Goal: Information Seeking & Learning: Learn about a topic

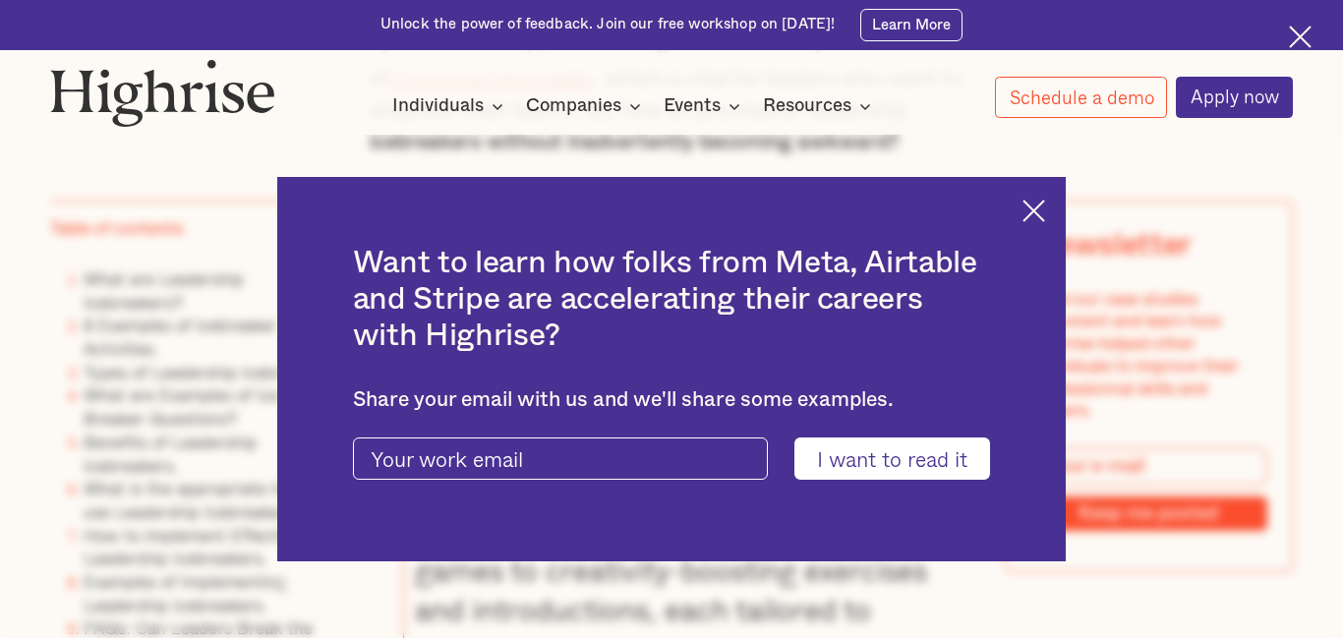
scroll to position [1687, 0]
click at [1031, 192] on div "Want to learn how folks from Meta, Airtable and Stripe are accelerating their c…" at bounding box center [671, 369] width 789 height 384
click at [1031, 206] on img at bounding box center [1033, 211] width 23 height 23
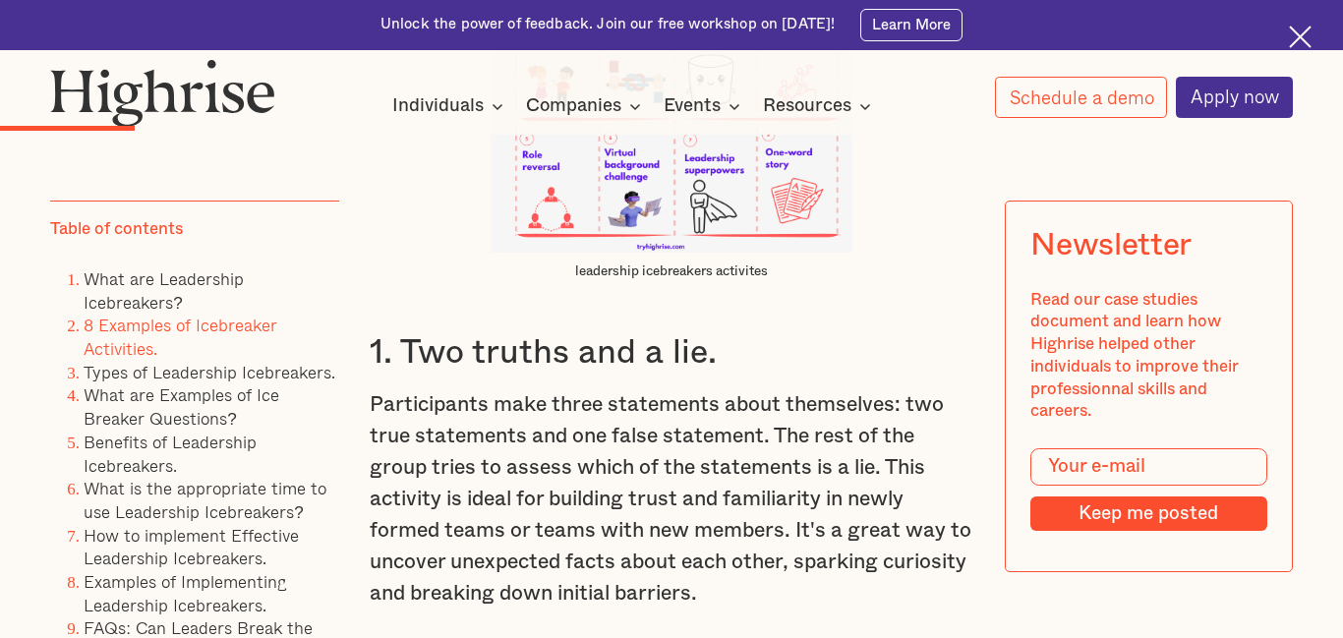
scroll to position [3902, 0]
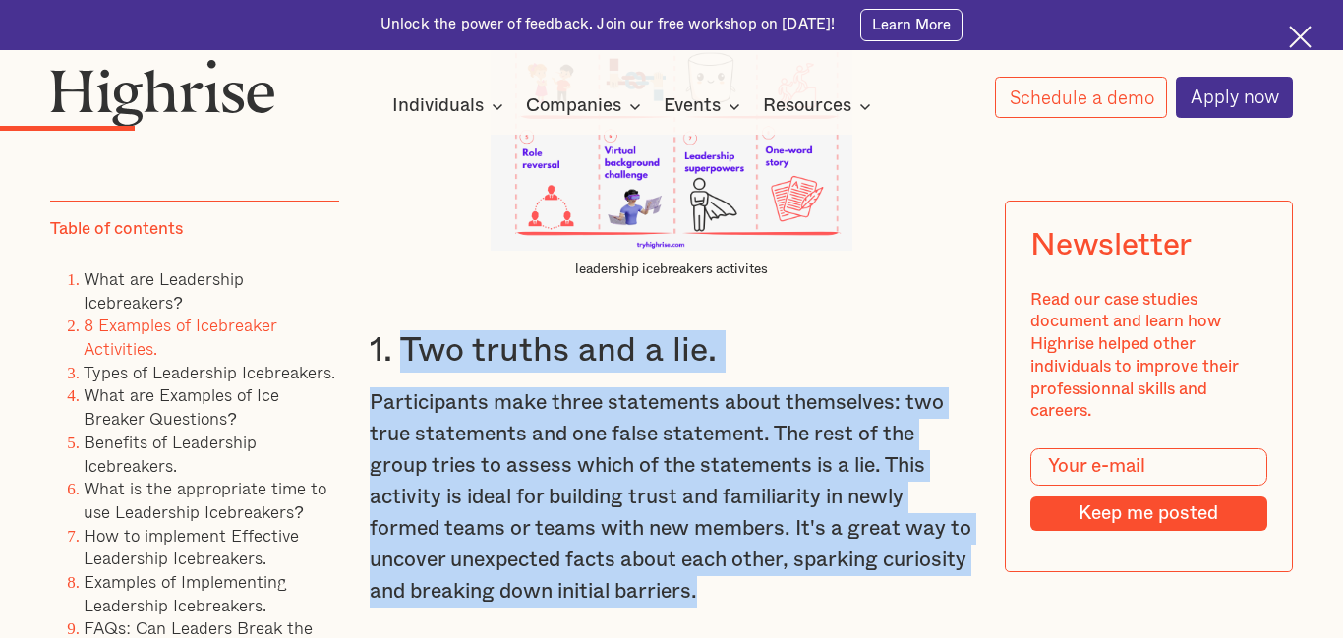
drag, startPoint x: 403, startPoint y: 326, endPoint x: 732, endPoint y: 562, distance: 405.0
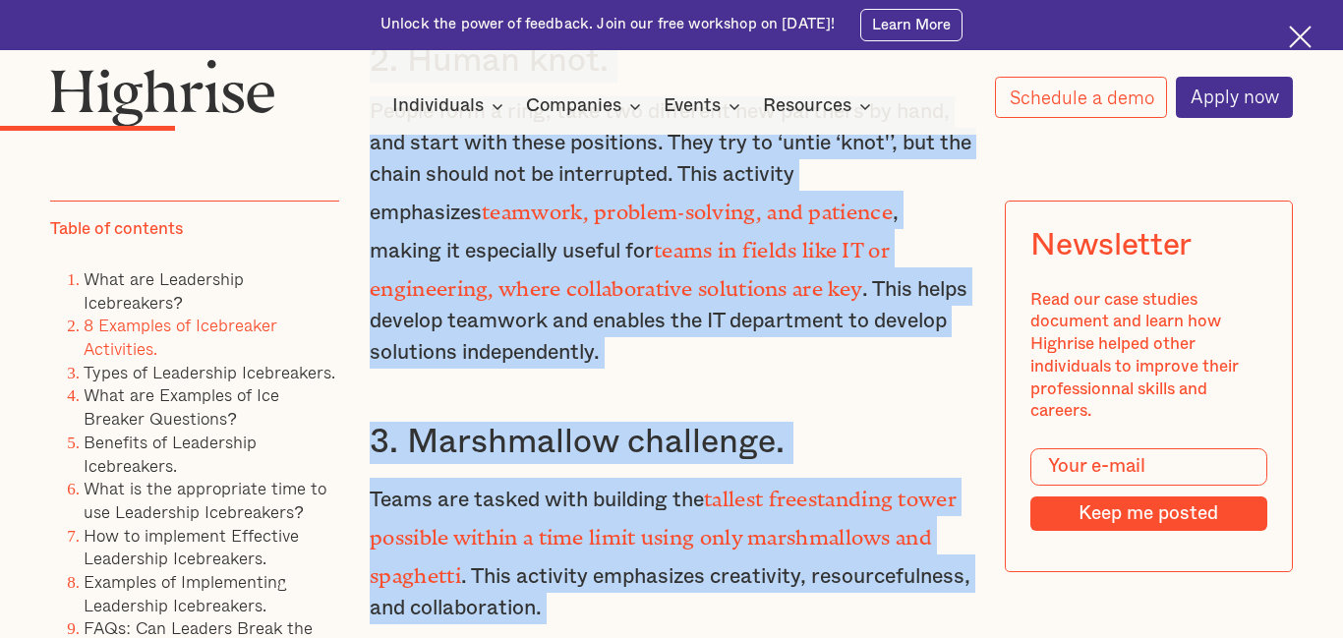
scroll to position [4759, 0]
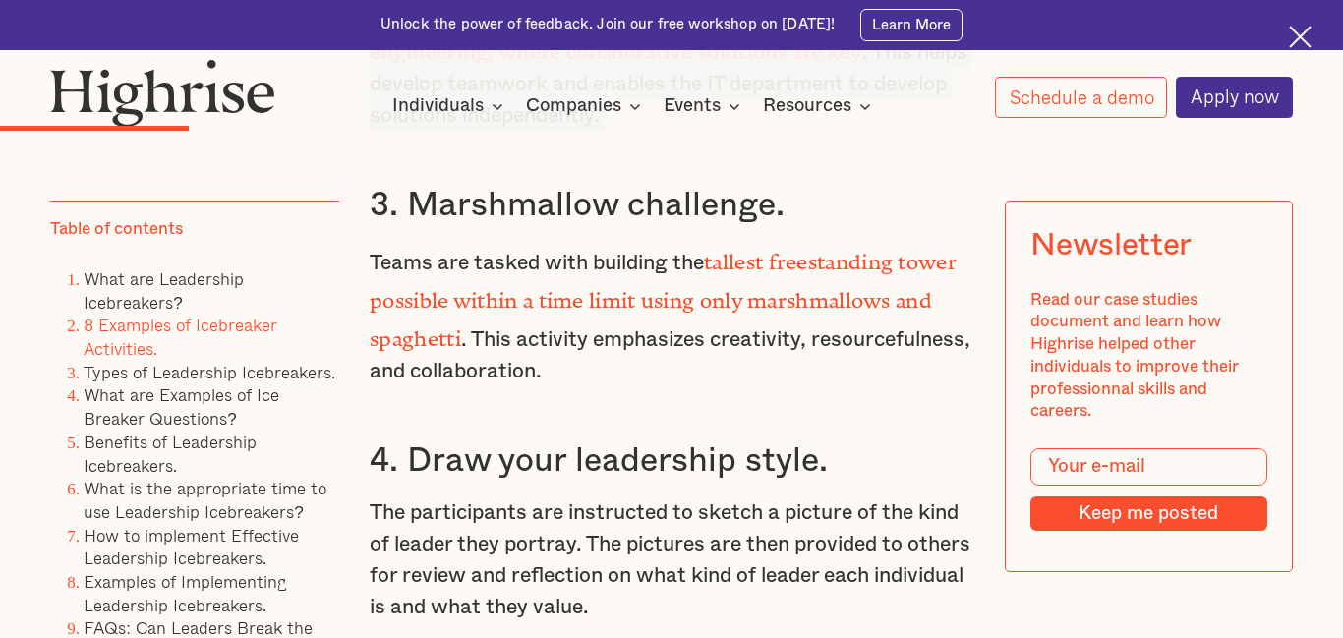
drag, startPoint x: 372, startPoint y: 325, endPoint x: 546, endPoint y: 155, distance: 243.3
click at [546, 155] on div "What are Leadership Icebreakers? Leadership icebreakers are team activities des…" at bounding box center [671, 88] width 603 height 3715
copy div "2. Human knot. People form a ring, take two different new partners by hand, and…"
click at [546, 155] on div "What are Leadership Icebreakers? Leadership icebreakers are team activities des…" at bounding box center [671, 88] width 603 height 3715
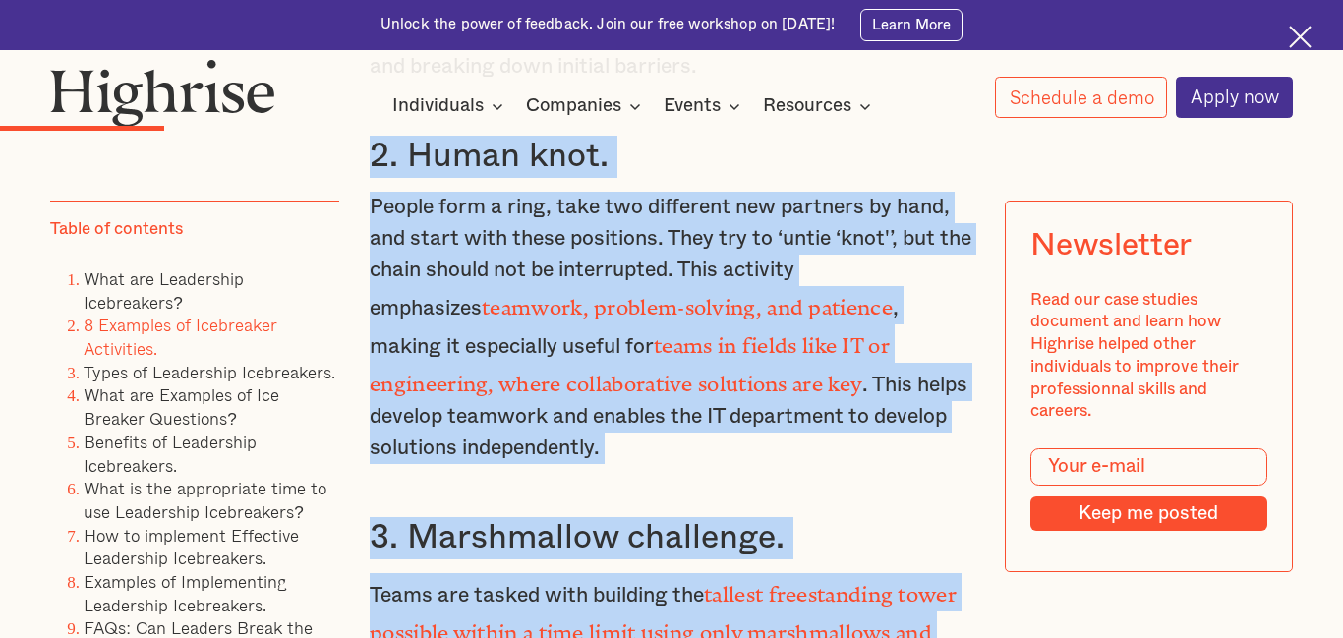
scroll to position [4598, 0]
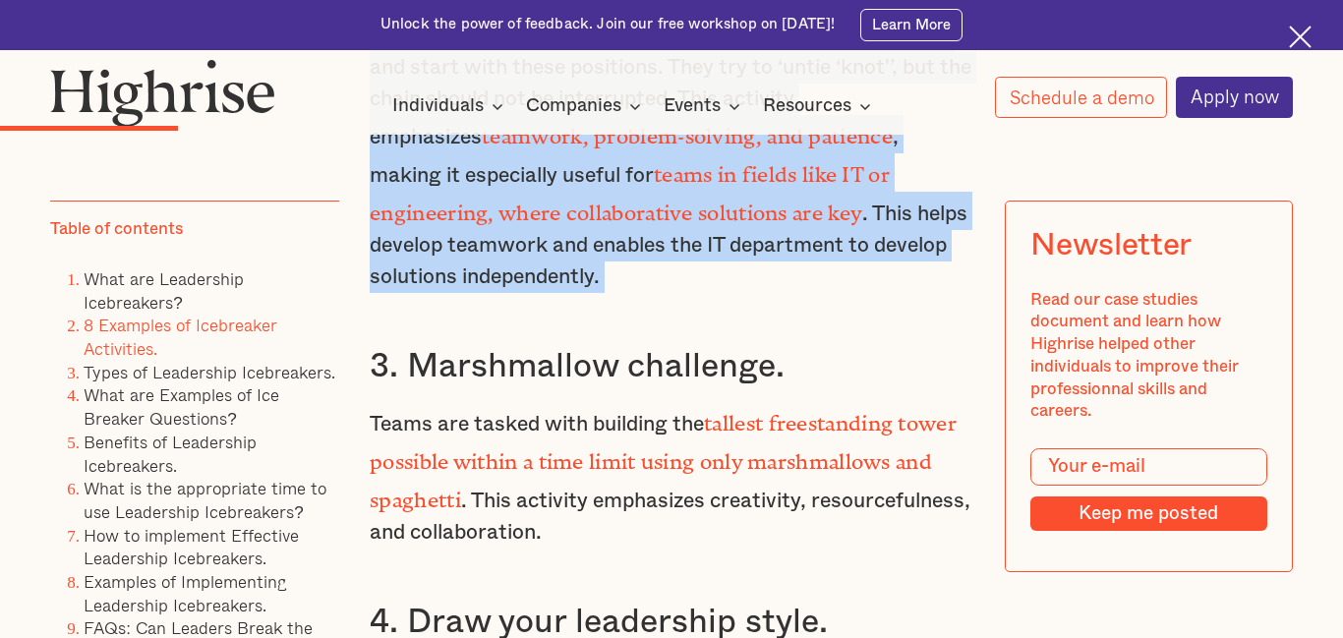
drag, startPoint x: 373, startPoint y: 311, endPoint x: 536, endPoint y: 308, distance: 162.2
click at [536, 308] on div "What are Leadership Icebreakers? Leadership icebreakers are team activities des…" at bounding box center [671, 249] width 603 height 3715
copy div "2. Human knot. People form a ring, take two different new partners by hand, and…"
